Goal: Task Accomplishment & Management: Manage account settings

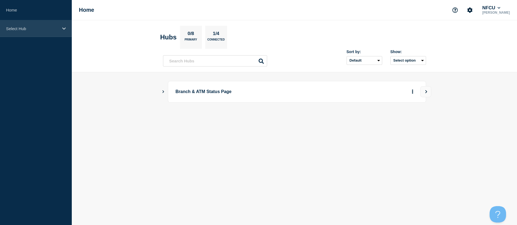
drag, startPoint x: 33, startPoint y: 32, endPoint x: 33, endPoint y: 35, distance: 3.0
click at [33, 32] on div "Select Hub" at bounding box center [36, 28] width 72 height 17
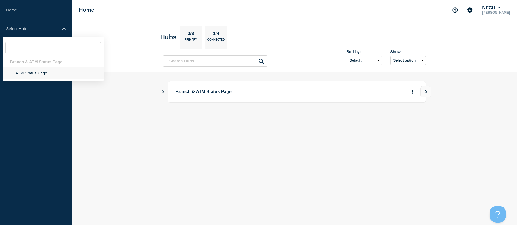
click at [34, 75] on li "ATM Status Page" at bounding box center [53, 72] width 101 height 11
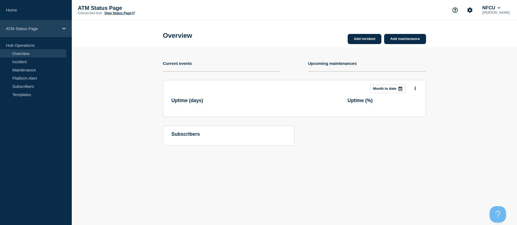
click at [56, 26] on div "ATM Status Page" at bounding box center [36, 28] width 72 height 17
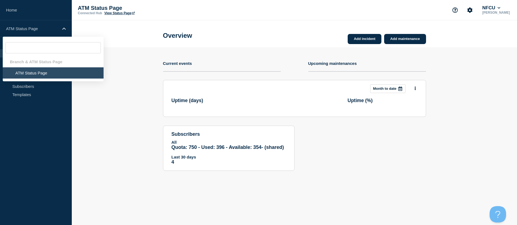
click at [107, 111] on section "Add incident Add maintenance Current events Upcoming maintenances This month Mo…" at bounding box center [294, 113] width 445 height 132
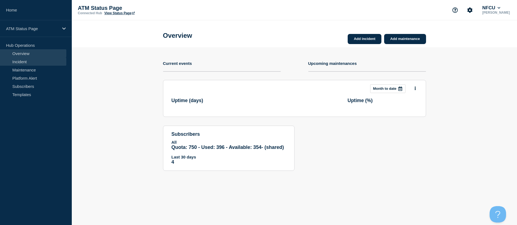
click at [32, 65] on link "Incident" at bounding box center [33, 62] width 66 height 8
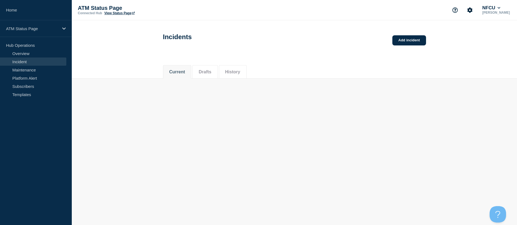
click at [44, 58] on link "Incident" at bounding box center [33, 62] width 66 height 8
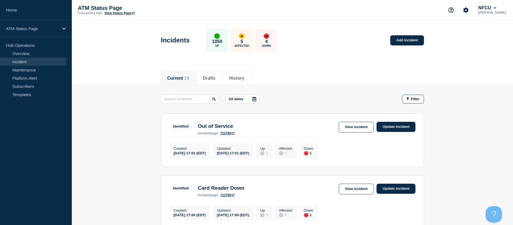
click at [362, 121] on section "Identified Out of Service incident page 712764 View incident Update incident Cr…" at bounding box center [292, 140] width 263 height 54
click at [363, 127] on link "View incident" at bounding box center [356, 127] width 35 height 11
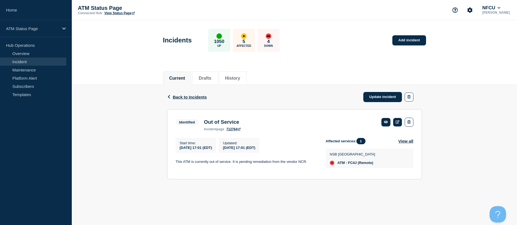
click at [184, 97] on span "Back to Incidents" at bounding box center [190, 97] width 34 height 5
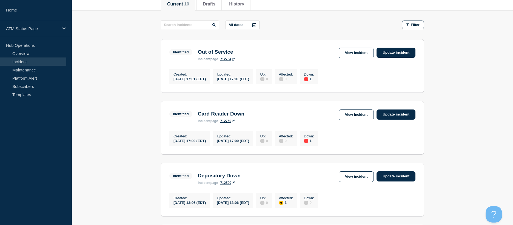
drag, startPoint x: 438, startPoint y: 127, endPoint x: 438, endPoint y: 144, distance: 16.7
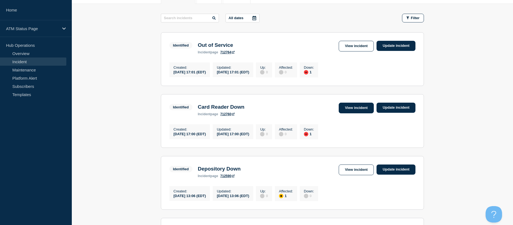
click at [350, 112] on link "View incident" at bounding box center [356, 108] width 35 height 11
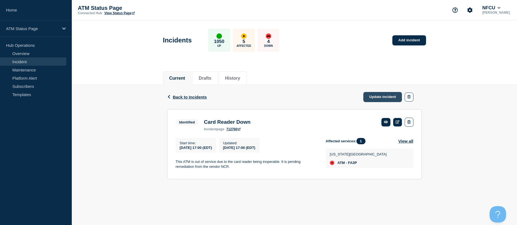
click at [387, 99] on link "Update incident" at bounding box center [382, 97] width 39 height 10
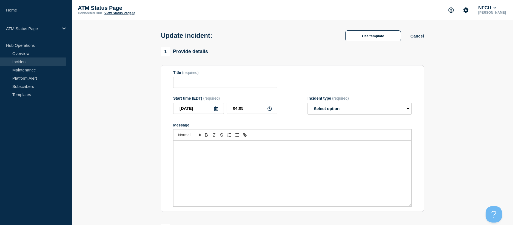
type input "Card Reader Down"
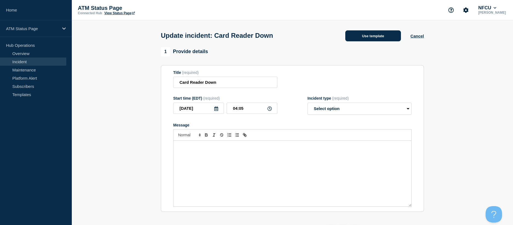
click at [355, 41] on button "Use template" at bounding box center [373, 35] width 56 height 11
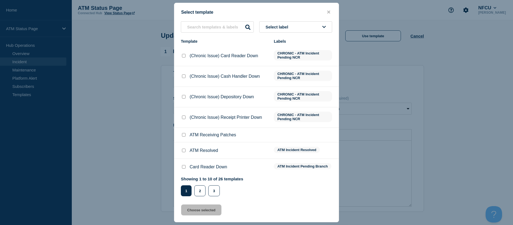
click at [309, 16] on div "Select template Select label Template Labels (Chronic Issue) Card Reader Down C…" at bounding box center [256, 113] width 165 height 220
click at [305, 29] on button "Select label" at bounding box center [295, 26] width 73 height 11
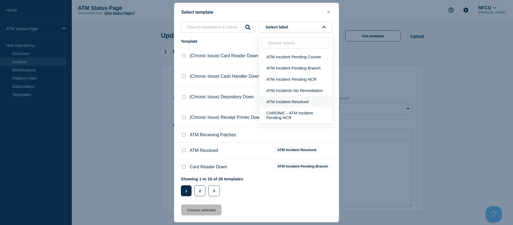
click at [298, 104] on button "ATM Incident Resolved" at bounding box center [295, 101] width 73 height 11
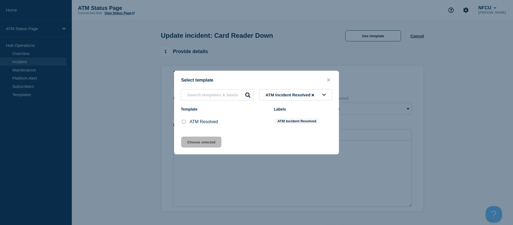
click at [183, 122] on input "ATM Resolved checkbox" at bounding box center [184, 122] width 4 height 4
checkbox input "true"
click at [193, 146] on button "Choose selected" at bounding box center [201, 142] width 40 height 11
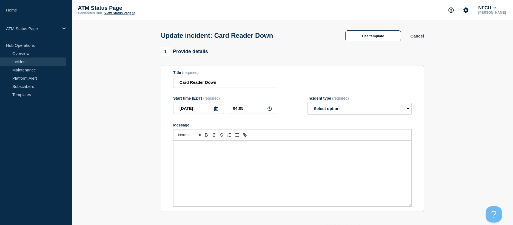
select select "resolved"
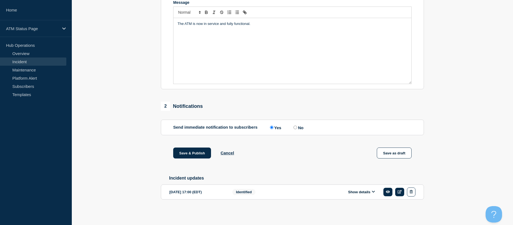
drag, startPoint x: 139, startPoint y: 105, endPoint x: 150, endPoint y: 204, distance: 99.7
click at [187, 155] on button "Save & Publish" at bounding box center [192, 153] width 38 height 11
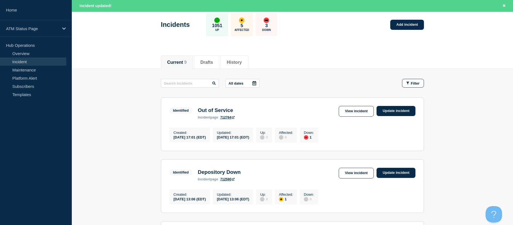
scroll to position [82, 0]
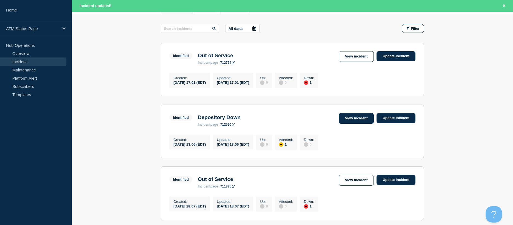
click at [355, 121] on link "View incident" at bounding box center [356, 118] width 35 height 11
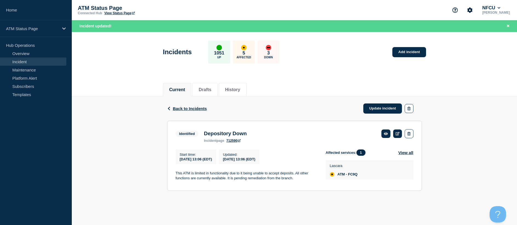
click at [389, 103] on div "Back Back to Incidents Update incident" at bounding box center [294, 108] width 255 height 24
click at [383, 104] on link "Update incident" at bounding box center [382, 109] width 39 height 10
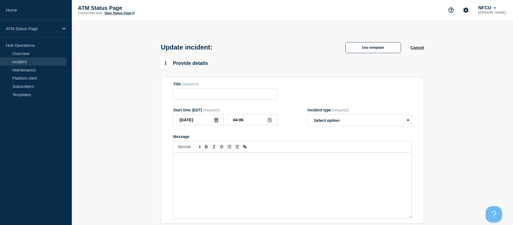
type input "Depository Down"
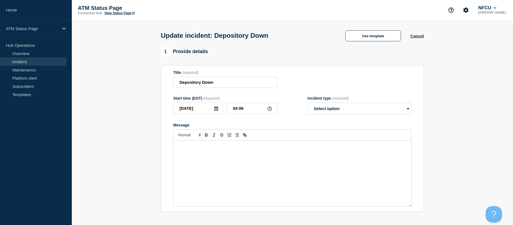
click at [374, 47] on div "Update incident: Depository Down Use template Cancel" at bounding box center [292, 33] width 275 height 27
click at [375, 38] on button "Use template" at bounding box center [373, 35] width 56 height 11
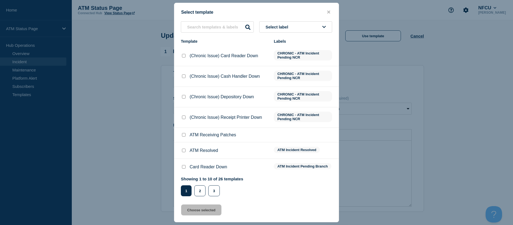
click at [323, 24] on button "Select label" at bounding box center [295, 26] width 73 height 11
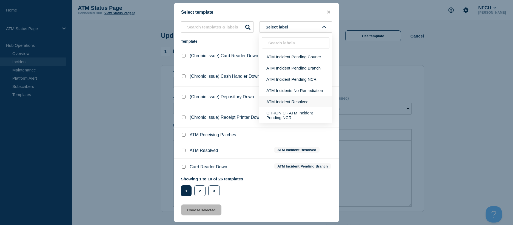
click at [308, 99] on button "ATM Incident Resolved" at bounding box center [295, 101] width 73 height 11
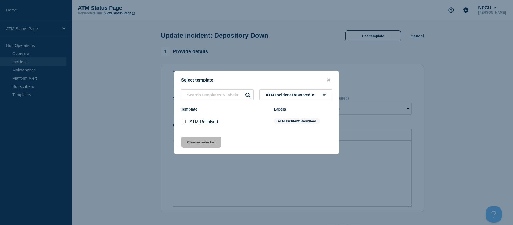
click at [184, 123] on input "ATM Resolved checkbox" at bounding box center [184, 122] width 4 height 4
checkbox input "true"
click at [191, 138] on button "Choose selected" at bounding box center [201, 142] width 40 height 11
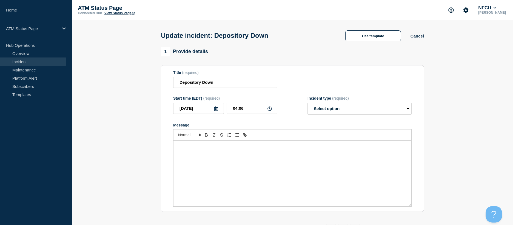
select select "resolved"
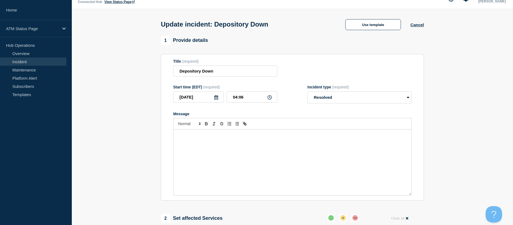
scroll to position [125, 0]
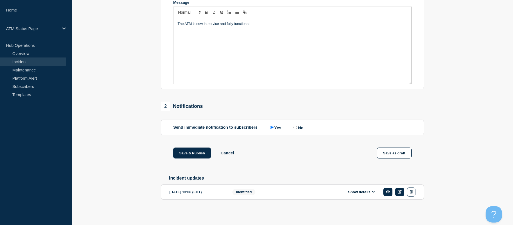
drag, startPoint x: 154, startPoint y: 132, endPoint x: 180, endPoint y: 187, distance: 60.8
click at [192, 144] on div "1 Provide details Title (required) Depository Down Start time (EDT) (required) …" at bounding box center [292, 70] width 269 height 293
click at [193, 151] on button "Save & Publish" at bounding box center [192, 153] width 38 height 11
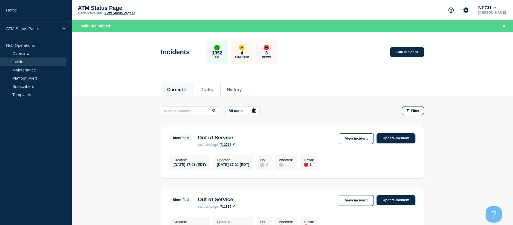
scroll to position [27, 0]
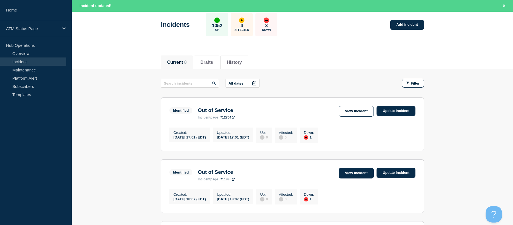
click at [369, 177] on link "View incident" at bounding box center [356, 173] width 35 height 11
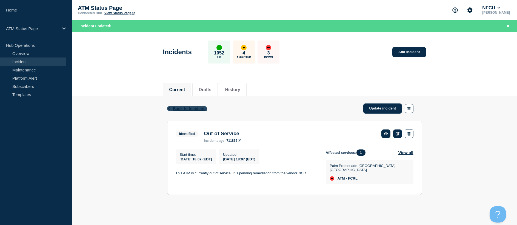
click at [198, 107] on span "Back to Incidents" at bounding box center [190, 108] width 34 height 5
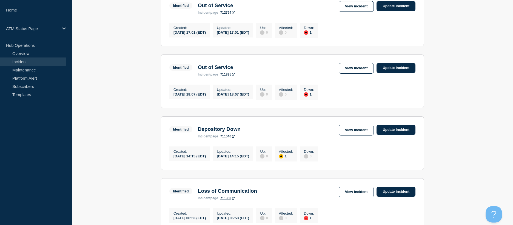
drag, startPoint x: 139, startPoint y: 128, endPoint x: 138, endPoint y: 142, distance: 14.5
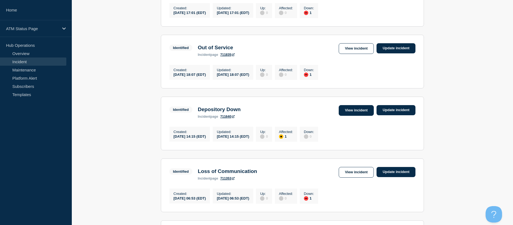
click at [349, 113] on link "View incident" at bounding box center [356, 110] width 35 height 11
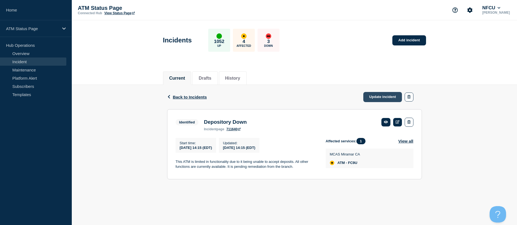
click at [385, 93] on link "Update incident" at bounding box center [382, 97] width 39 height 10
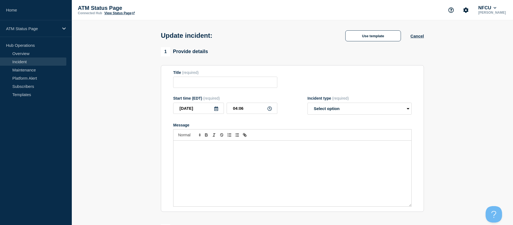
type input "Depository Down"
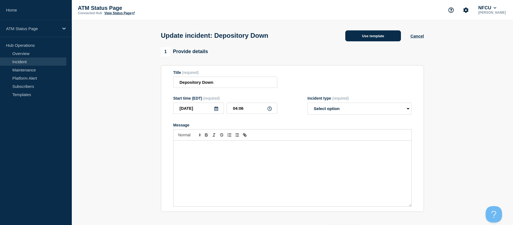
click at [376, 40] on button "Use template" at bounding box center [373, 35] width 56 height 11
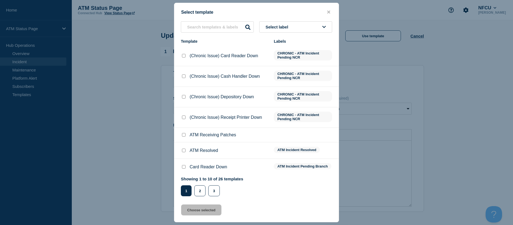
click at [298, 25] on button "Select label" at bounding box center [295, 26] width 73 height 11
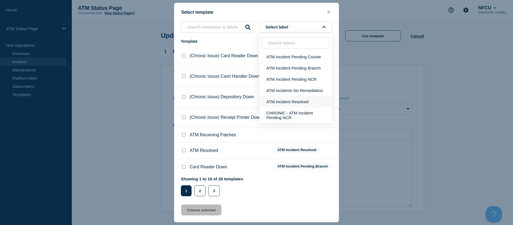
click at [297, 101] on button "ATM Incident Resolved" at bounding box center [295, 101] width 73 height 11
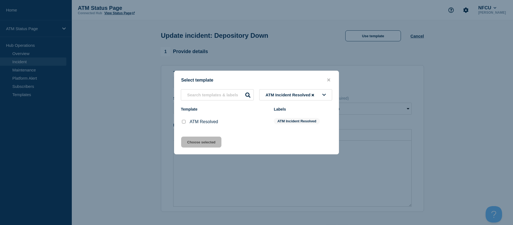
click at [184, 124] on div at bounding box center [183, 121] width 5 height 5
click at [184, 123] on input "ATM Resolved checkbox" at bounding box center [184, 122] width 4 height 4
checkbox input "true"
click at [194, 140] on button "Choose selected" at bounding box center [201, 142] width 40 height 11
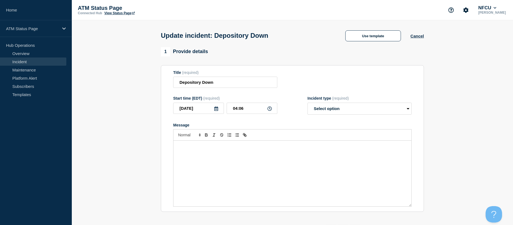
scroll to position [125, 0]
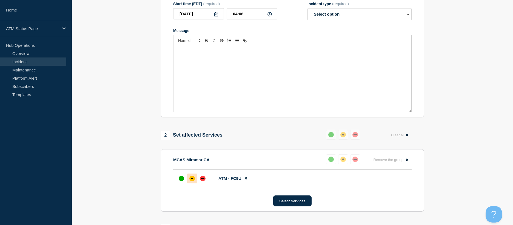
select select "resolved"
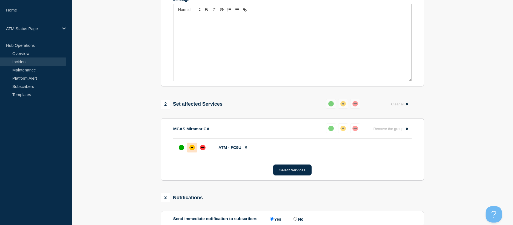
drag, startPoint x: 155, startPoint y: 119, endPoint x: 147, endPoint y: 198, distance: 79.1
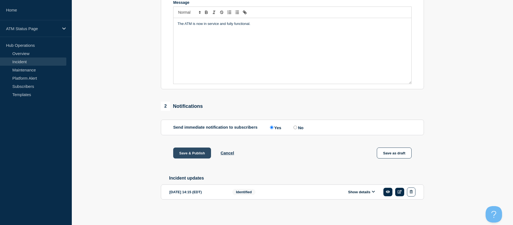
click at [188, 156] on button "Save & Publish" at bounding box center [192, 153] width 38 height 11
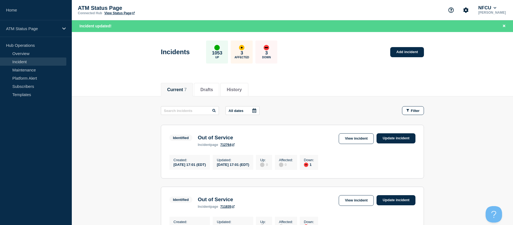
click at [359, 208] on div "Identified Out of Service incident page 711835 View incident Update incident" at bounding box center [292, 201] width 246 height 13
click at [358, 206] on link "View incident" at bounding box center [356, 200] width 35 height 11
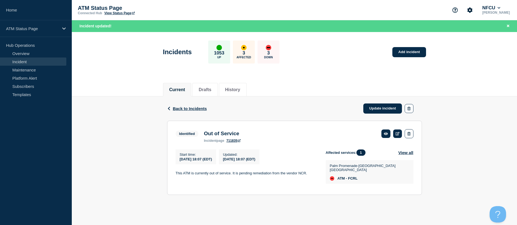
click at [196, 105] on div "Back Back to Incidents Update incident" at bounding box center [294, 108] width 255 height 24
click at [200, 112] on div "Back Back to Incidents Update incident" at bounding box center [294, 108] width 255 height 24
click at [200, 109] on span "Back to Incidents" at bounding box center [190, 108] width 34 height 5
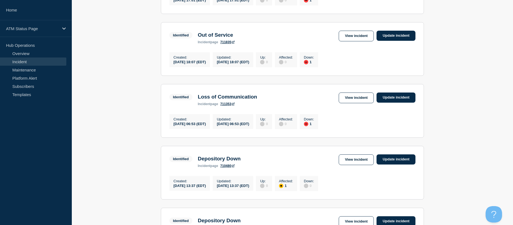
drag, startPoint x: 441, startPoint y: 120, endPoint x: 442, endPoint y: 127, distance: 7.8
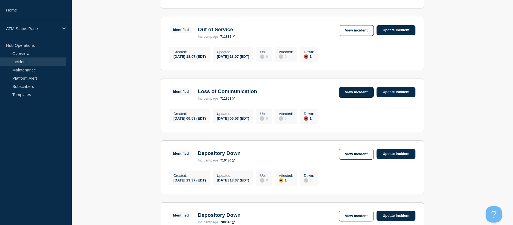
click at [352, 98] on link "View incident" at bounding box center [356, 92] width 35 height 11
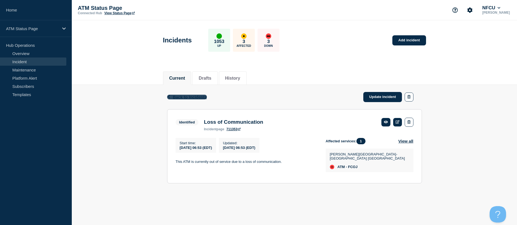
click at [206, 98] on span "Back to Incidents" at bounding box center [190, 97] width 34 height 5
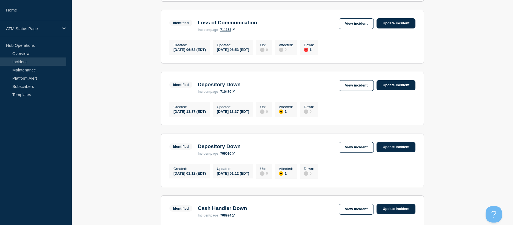
drag, startPoint x: 461, startPoint y: 119, endPoint x: 459, endPoint y: 140, distance: 20.3
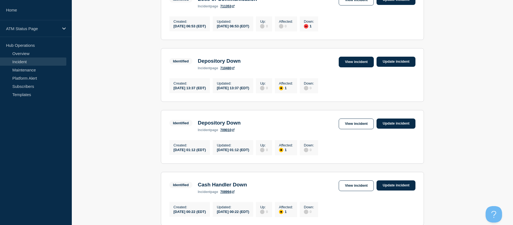
click at [344, 67] on link "View incident" at bounding box center [356, 62] width 35 height 11
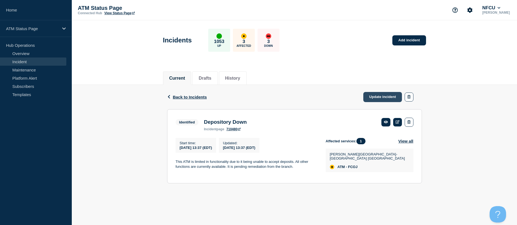
click at [378, 92] on link "Update incident" at bounding box center [382, 97] width 39 height 10
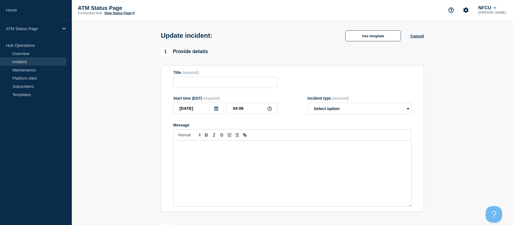
type input "Depository Down"
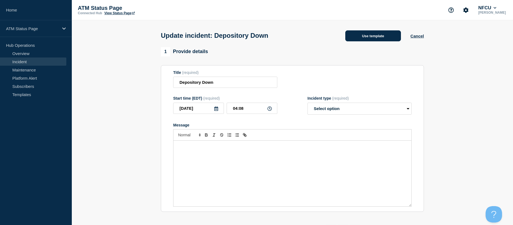
click at [375, 41] on button "Use template" at bounding box center [373, 35] width 56 height 11
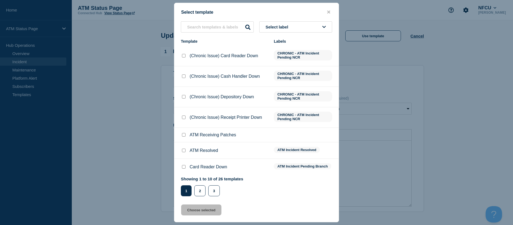
click at [299, 28] on button "Select label" at bounding box center [295, 26] width 73 height 11
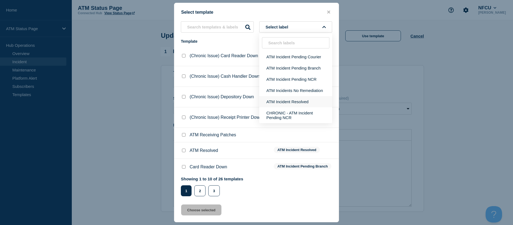
click at [292, 104] on button "ATM Incident Resolved" at bounding box center [295, 101] width 73 height 11
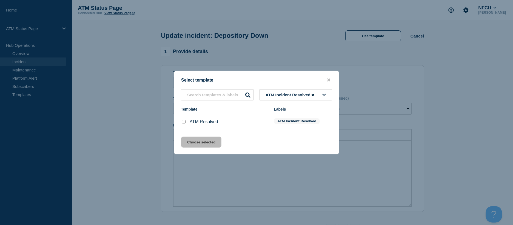
click at [184, 124] on input "ATM Resolved checkbox" at bounding box center [184, 122] width 4 height 4
checkbox input "true"
click at [189, 141] on button "Choose selected" at bounding box center [201, 142] width 40 height 11
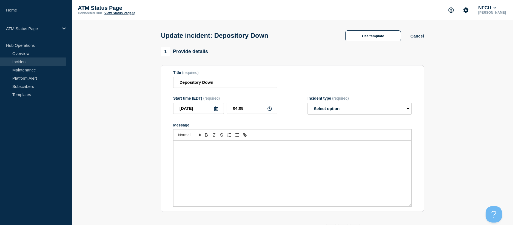
select select "resolved"
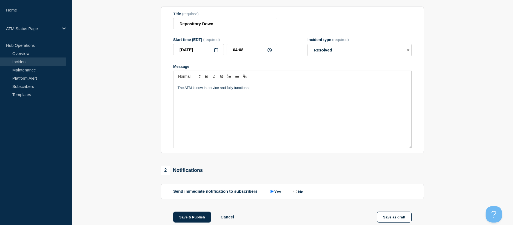
scroll to position [125, 0]
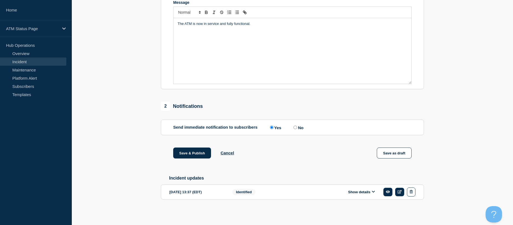
drag, startPoint x: 162, startPoint y: 108, endPoint x: 159, endPoint y: 152, distance: 44.5
click at [184, 151] on button "Save & Publish" at bounding box center [192, 153] width 38 height 11
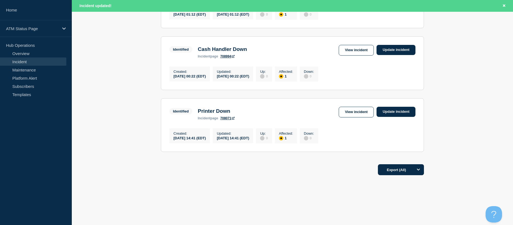
drag, startPoint x: 147, startPoint y: 136, endPoint x: 145, endPoint y: 149, distance: 12.7
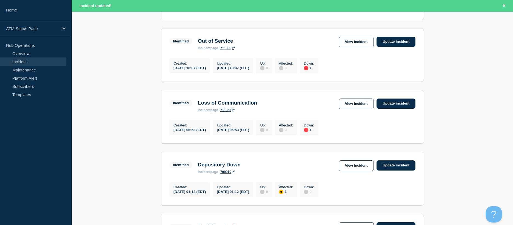
drag, startPoint x: 134, startPoint y: 137, endPoint x: 136, endPoint y: 147, distance: 10.3
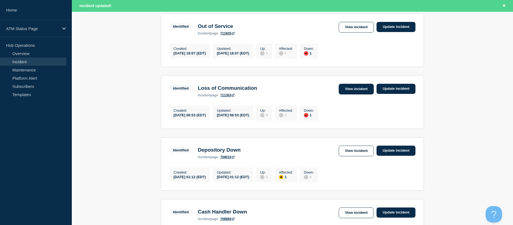
click at [344, 93] on link "View incident" at bounding box center [356, 89] width 35 height 11
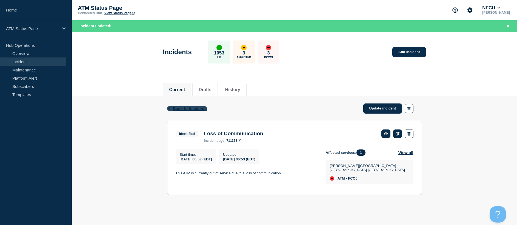
click at [184, 107] on span "Back to Incidents" at bounding box center [190, 108] width 34 height 5
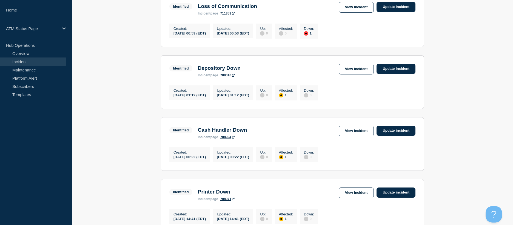
drag, startPoint x: 158, startPoint y: 116, endPoint x: 158, endPoint y: 126, distance: 10.4
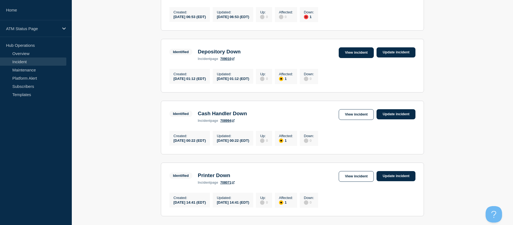
click at [345, 58] on link "View incident" at bounding box center [356, 52] width 35 height 11
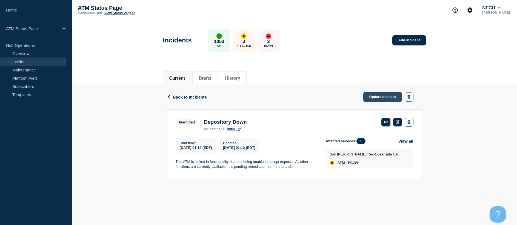
click at [381, 99] on link "Update incident" at bounding box center [382, 97] width 39 height 10
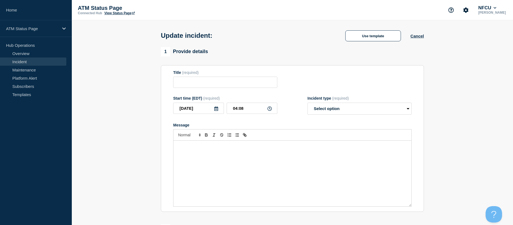
type input "Depository Down"
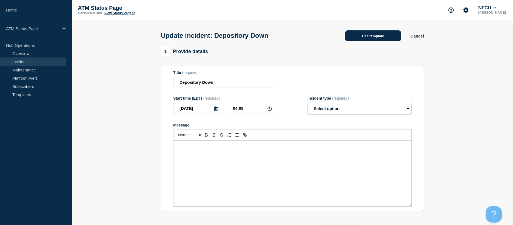
click at [365, 38] on button "Use template" at bounding box center [373, 35] width 56 height 11
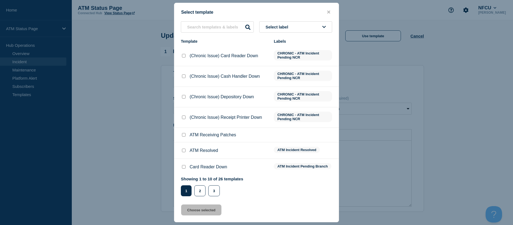
click at [296, 29] on button "Select label" at bounding box center [295, 26] width 73 height 11
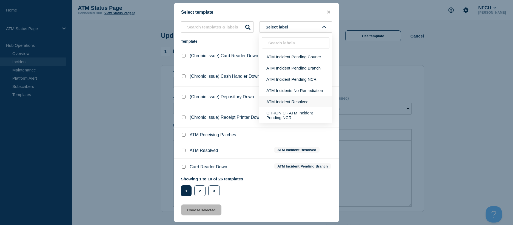
click at [293, 105] on button "ATM Incident Resolved" at bounding box center [295, 101] width 73 height 11
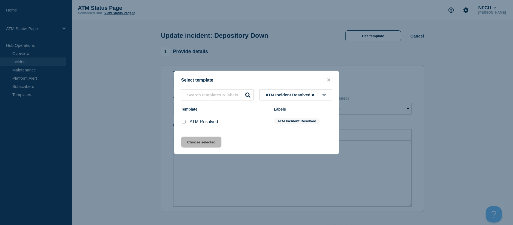
click at [184, 120] on div at bounding box center [183, 121] width 5 height 5
click at [184, 123] on input "ATM Resolved checkbox" at bounding box center [184, 122] width 4 height 4
checkbox input "true"
click at [185, 145] on button "Choose selected" at bounding box center [201, 142] width 40 height 11
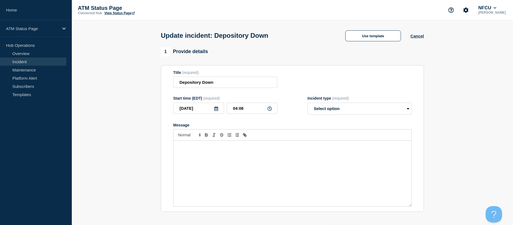
select select "resolved"
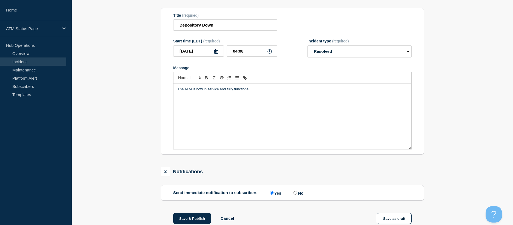
drag, startPoint x: 131, startPoint y: 137, endPoint x: 133, endPoint y: 186, distance: 49.1
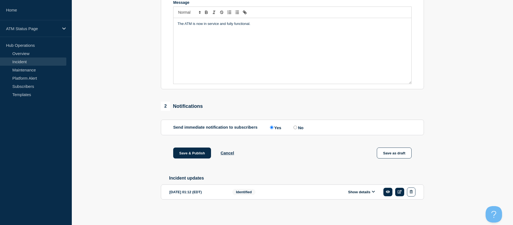
click at [178, 158] on div "Save & Publish Cancel Save as draft" at bounding box center [292, 160] width 263 height 25
click at [175, 156] on button "Save & Publish" at bounding box center [192, 153] width 38 height 11
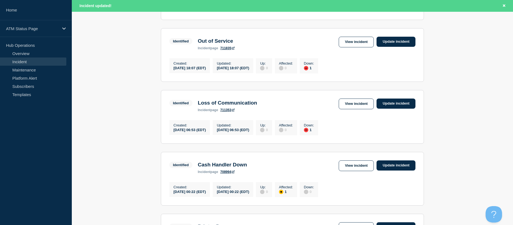
scroll to position [196, 0]
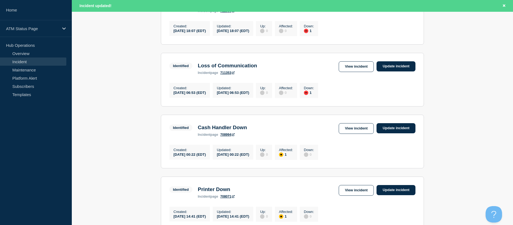
drag, startPoint x: 413, startPoint y: 134, endPoint x: 441, endPoint y: 153, distance: 33.9
click at [366, 132] on link "View incident" at bounding box center [356, 128] width 35 height 11
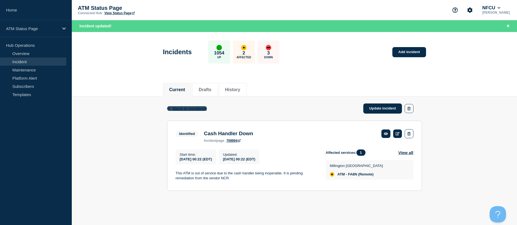
click at [194, 108] on span "Back to Incidents" at bounding box center [190, 108] width 34 height 5
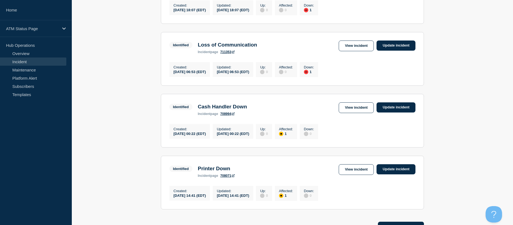
drag, startPoint x: 131, startPoint y: 113, endPoint x: 135, endPoint y: 137, distance: 23.9
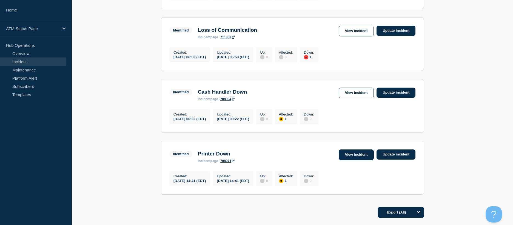
click at [358, 158] on link "View incident" at bounding box center [356, 155] width 35 height 11
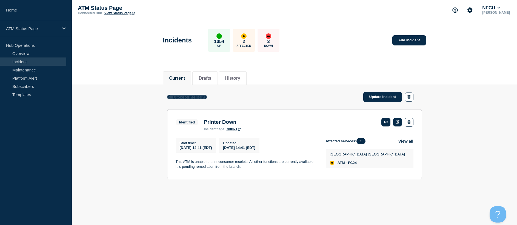
click at [192, 95] on span "Back to Incidents" at bounding box center [190, 97] width 34 height 5
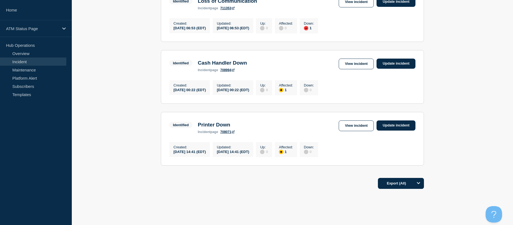
drag, startPoint x: 144, startPoint y: 115, endPoint x: 144, endPoint y: 137, distance: 22.5
